Goal: Task Accomplishment & Management: Manage account settings

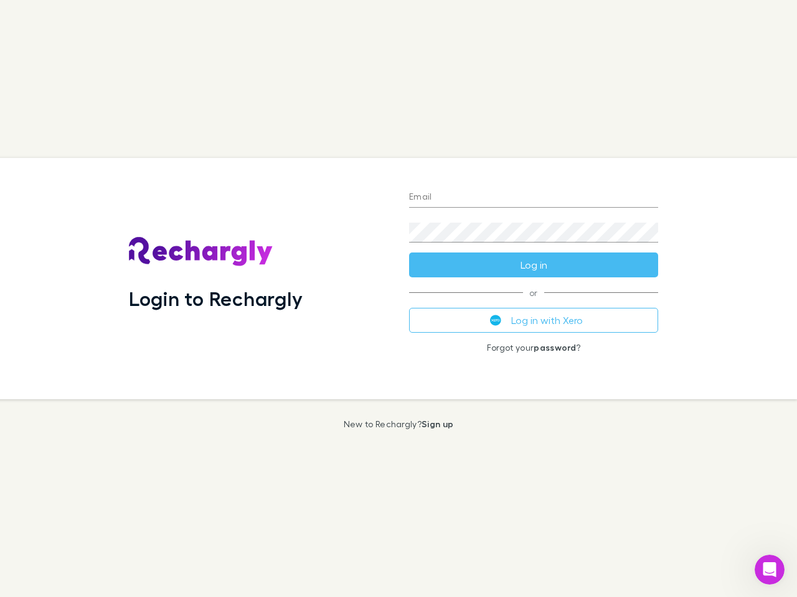
click at [398, 299] on div "Login to Rechargly" at bounding box center [259, 278] width 280 height 241
click at [533, 198] on input "Email" at bounding box center [533, 198] width 249 height 20
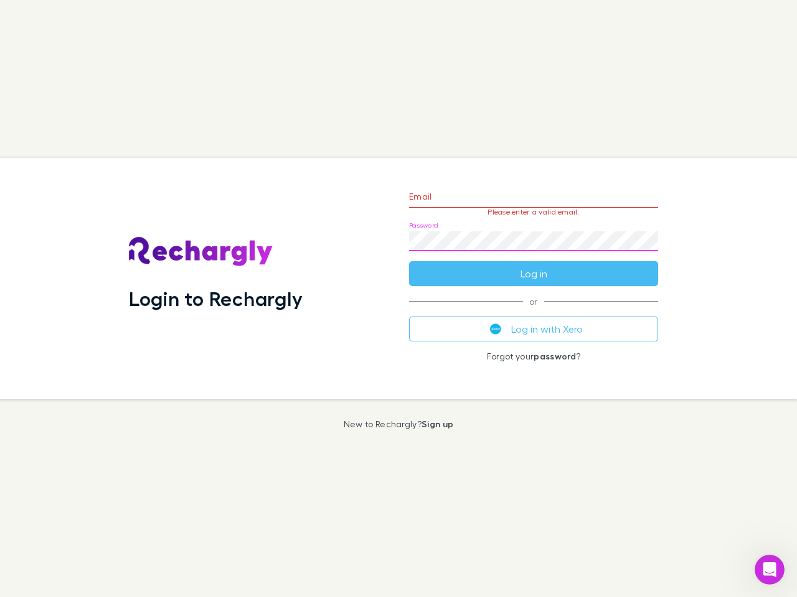
click at [533, 265] on form "Email Please enter a valid email. Password Log in" at bounding box center [533, 232] width 249 height 108
click at [533, 321] on div "Email Please enter a valid email. Password Log in or Log in with Xero Forgot yo…" at bounding box center [533, 278] width 269 height 241
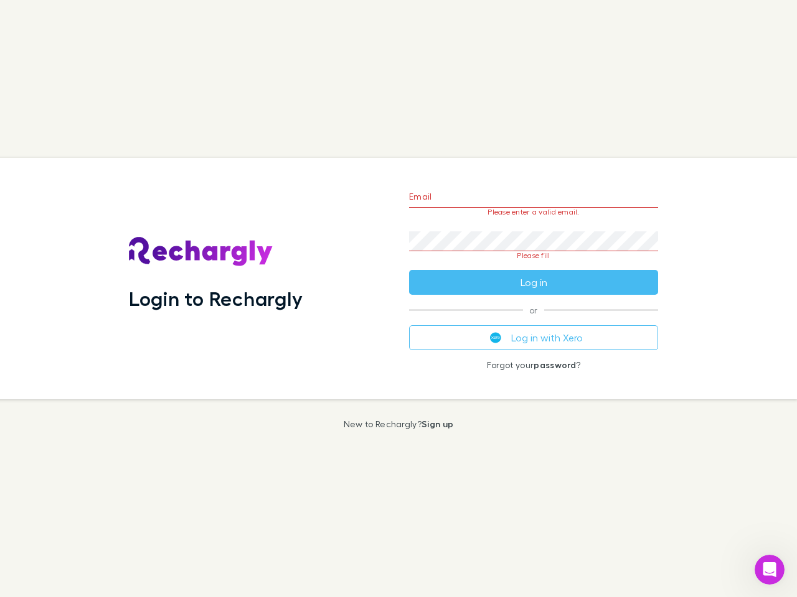
click at [769, 570] on icon "Open Intercom Messenger" at bounding box center [769, 570] width 21 height 21
